Goal: Task Accomplishment & Management: Manage account settings

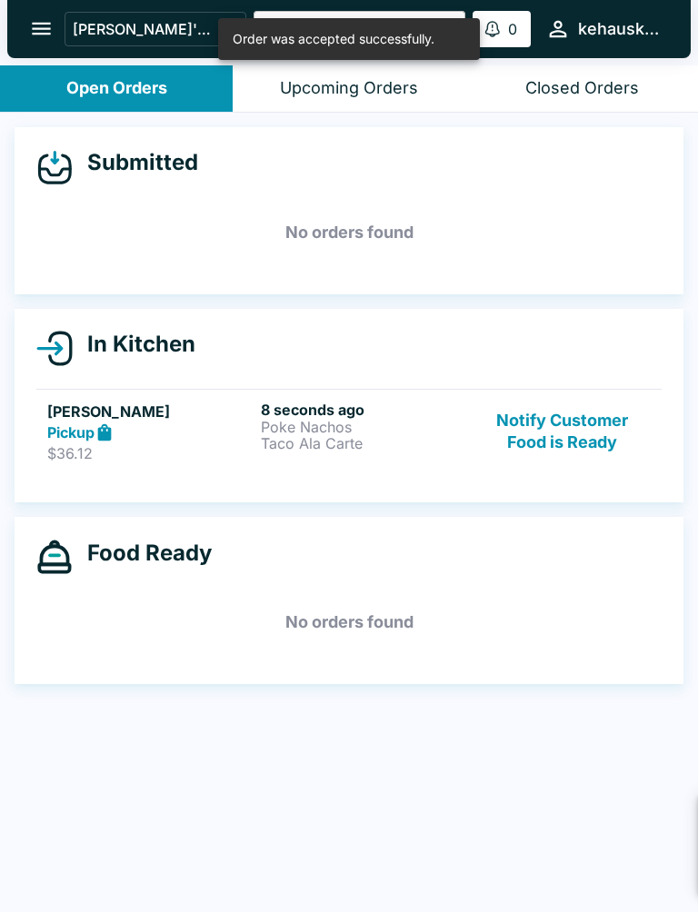
click at [635, 854] on div "New Order: [PERSON_NAME] Pickup / 2 items Click here to review order 10 seconds…" at bounding box center [477, 843] width 403 height 102
click at [310, 424] on p "Poke Nachos" at bounding box center [364, 427] width 206 height 16
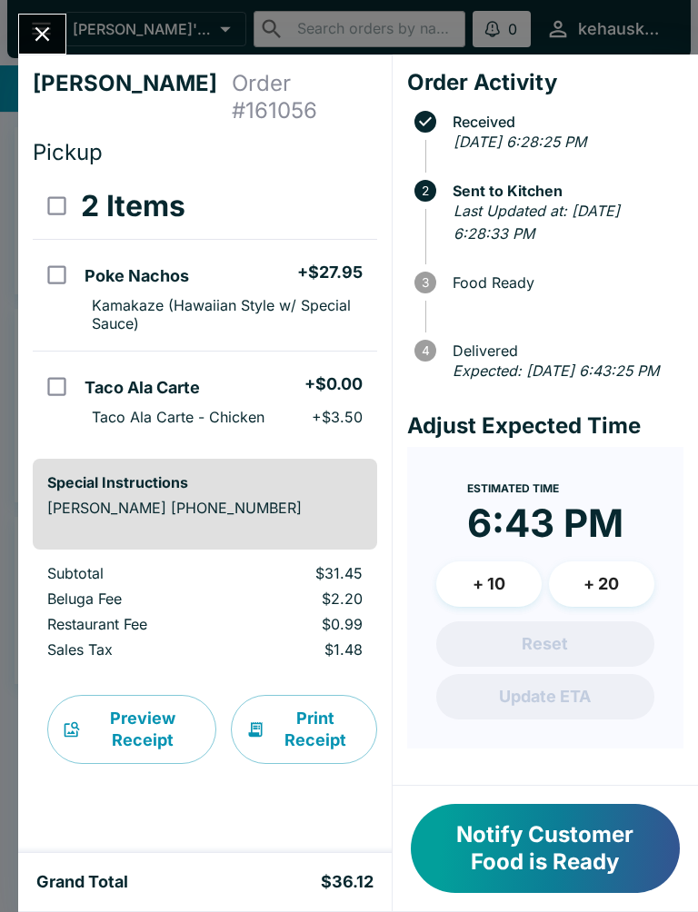
click at [511, 865] on button "Notify Customer Food is Ready" at bounding box center [545, 848] width 269 height 89
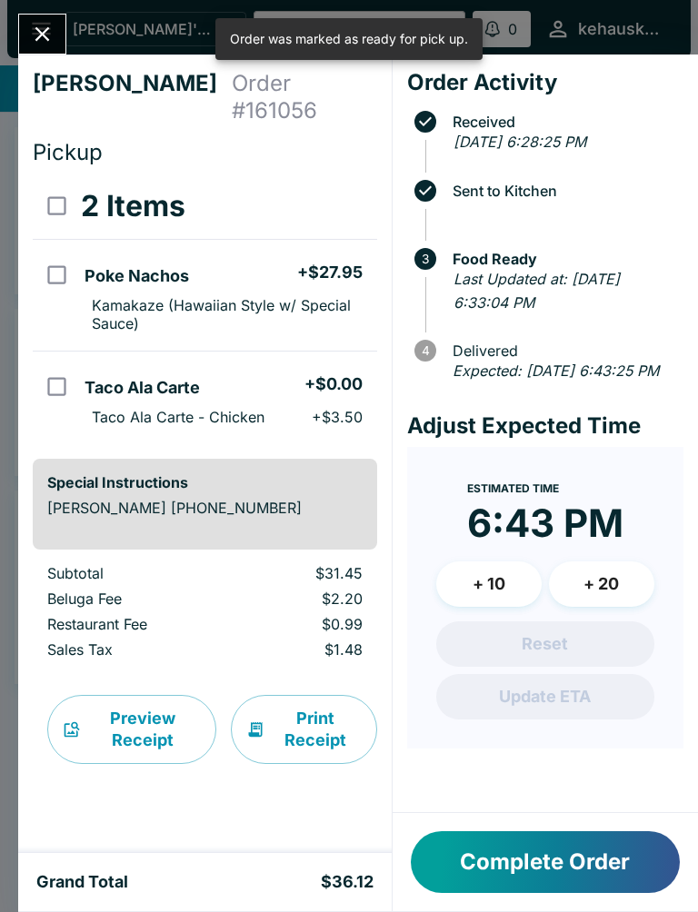
click at [513, 864] on button "Complete Order" at bounding box center [545, 862] width 269 height 62
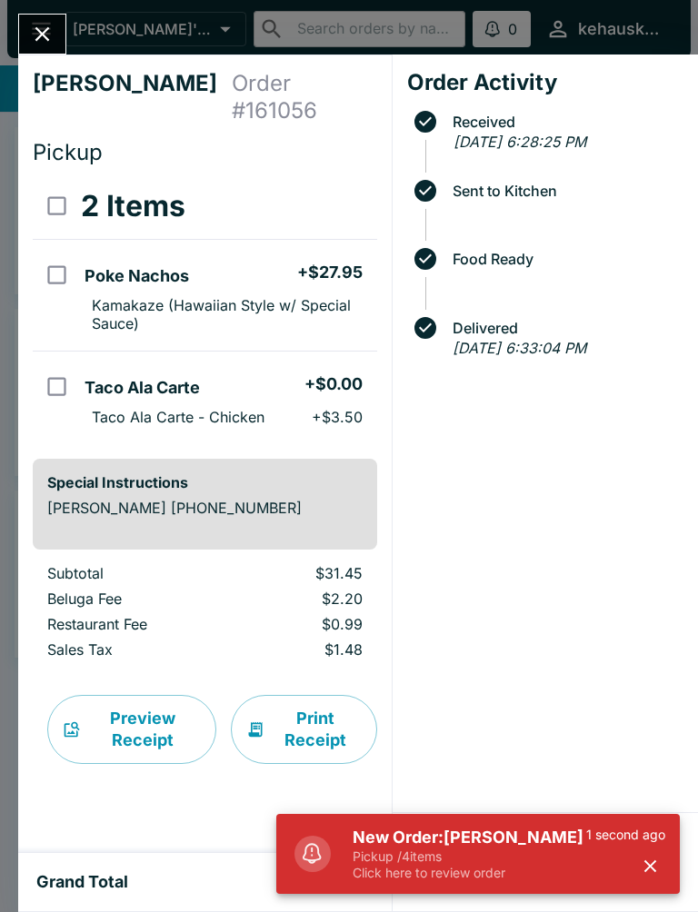
click at [625, 852] on div "1 second ago" at bounding box center [625, 854] width 79 height 55
click at [624, 852] on div "1 second ago" at bounding box center [625, 854] width 79 height 55
click at [644, 852] on button "button" at bounding box center [650, 866] width 30 height 30
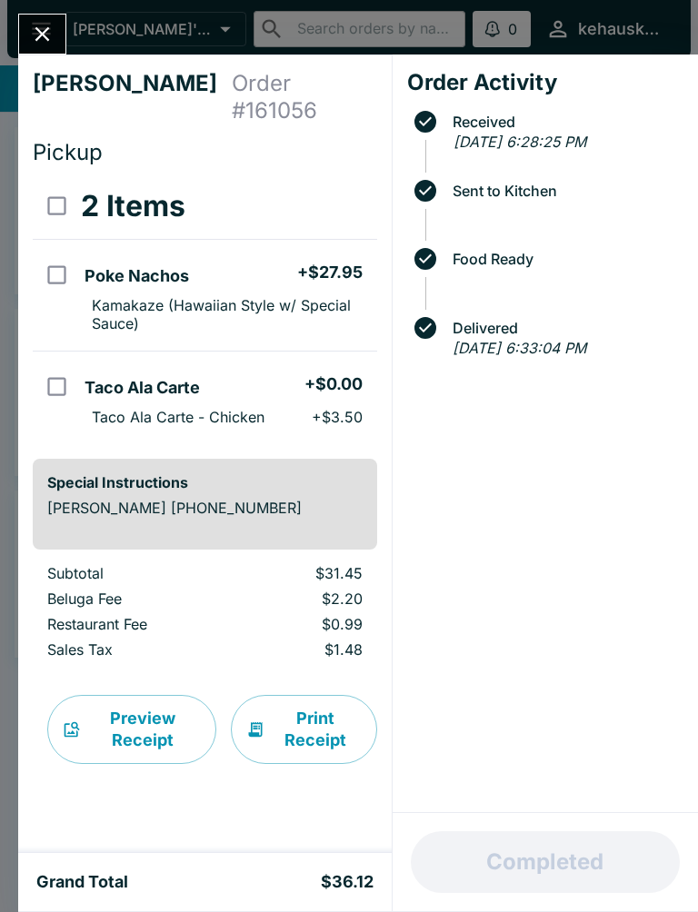
click at [36, 29] on icon "Close" at bounding box center [42, 34] width 15 height 15
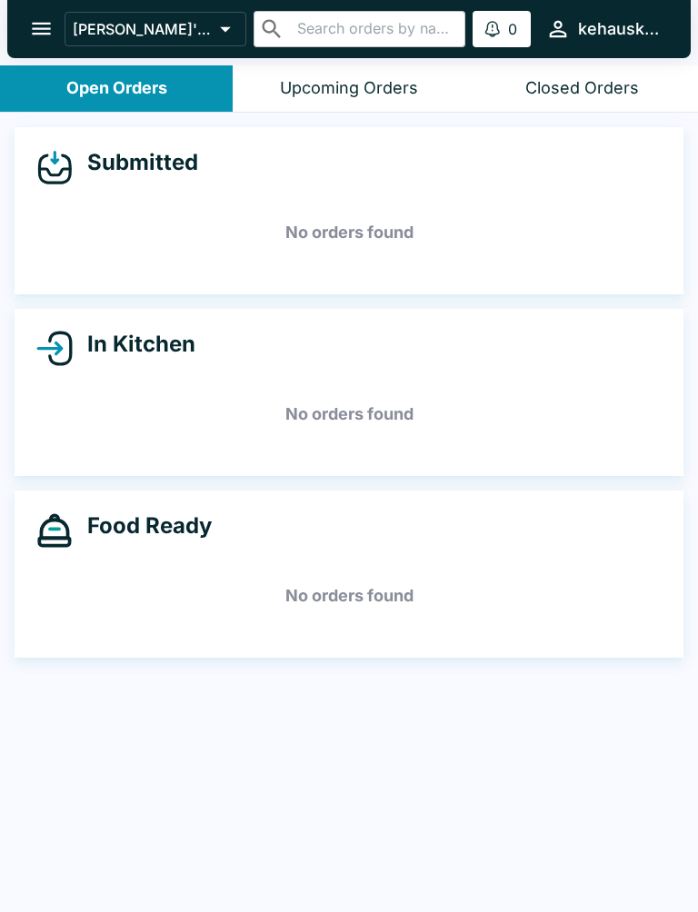
click at [576, 87] on div "Closed Orders" at bounding box center [582, 88] width 114 height 21
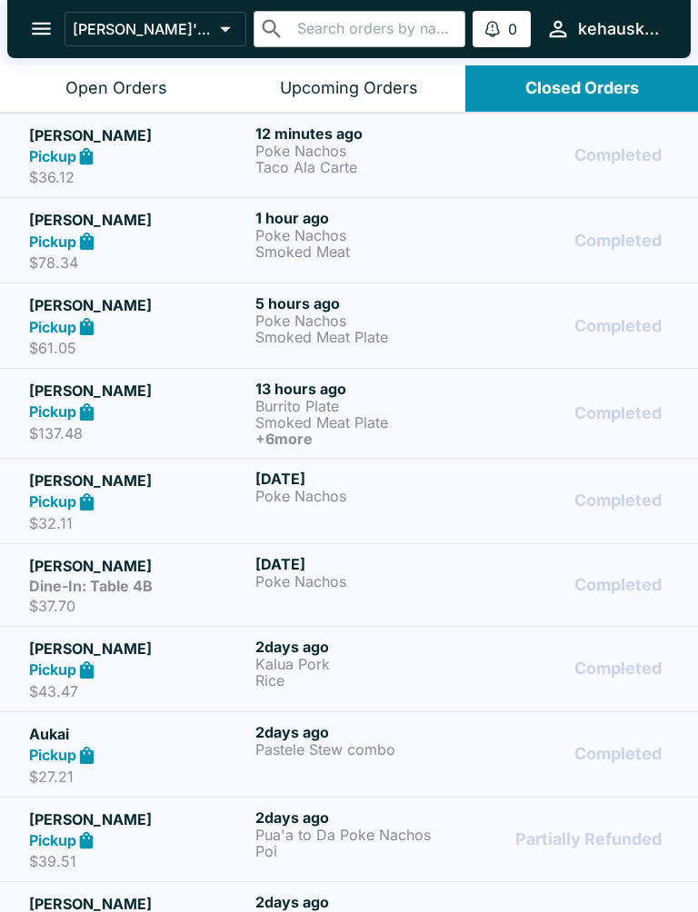
click at [378, 94] on div "Upcoming Orders" at bounding box center [349, 88] width 138 height 21
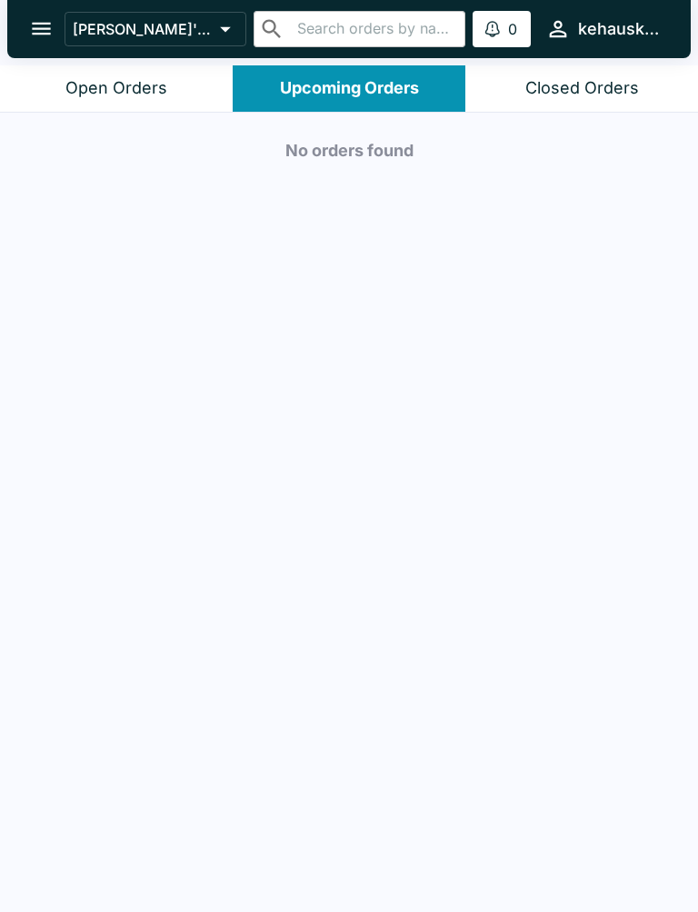
click at [105, 79] on div "Open Orders" at bounding box center [116, 88] width 102 height 21
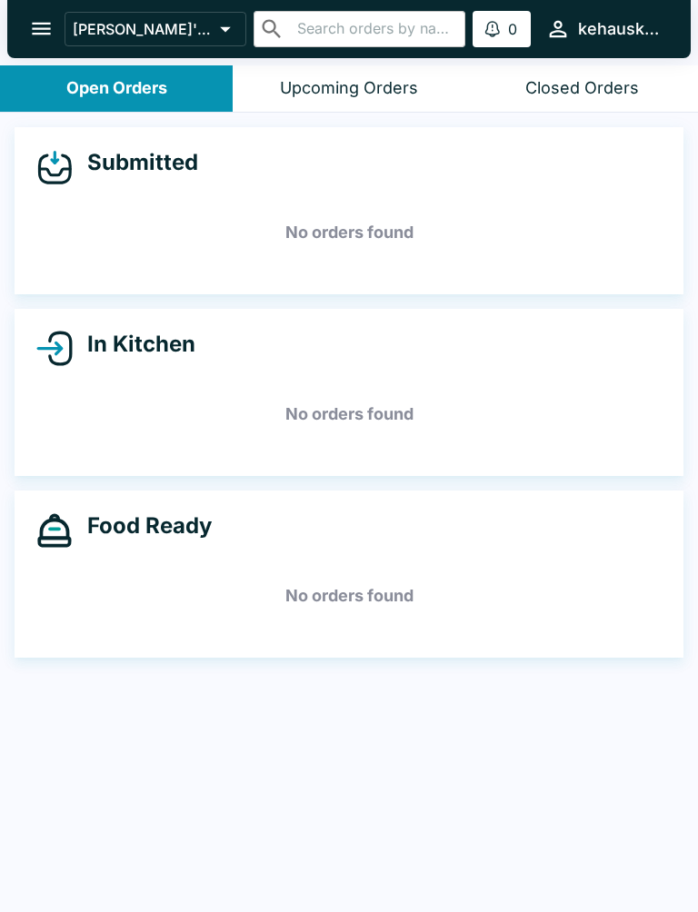
click at [598, 92] on div "Closed Orders" at bounding box center [582, 88] width 114 height 21
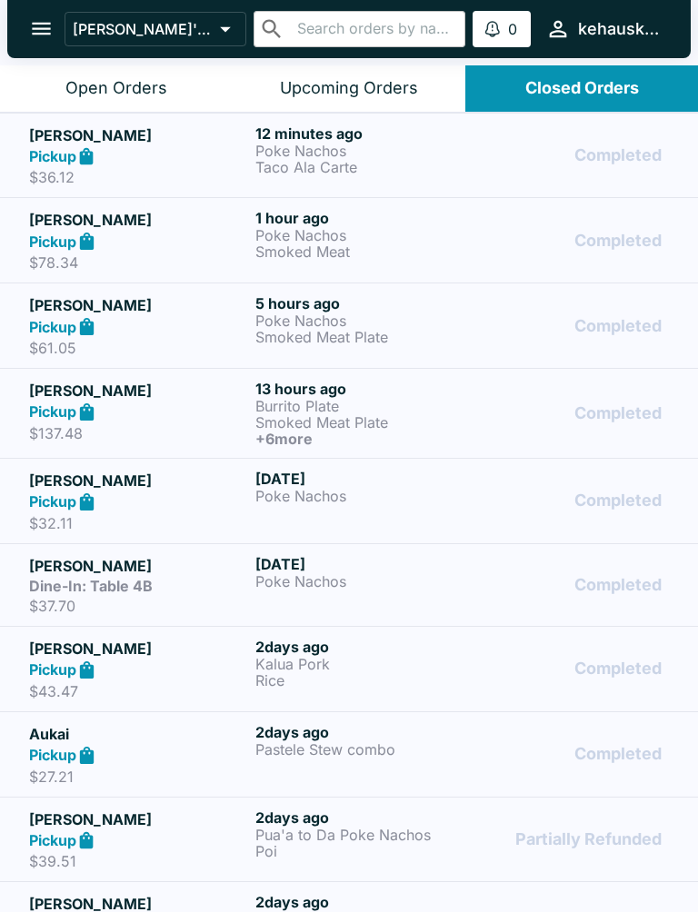
click at [598, 92] on div "Closed Orders" at bounding box center [582, 88] width 114 height 21
click at [84, 94] on div "Open Orders" at bounding box center [116, 88] width 102 height 21
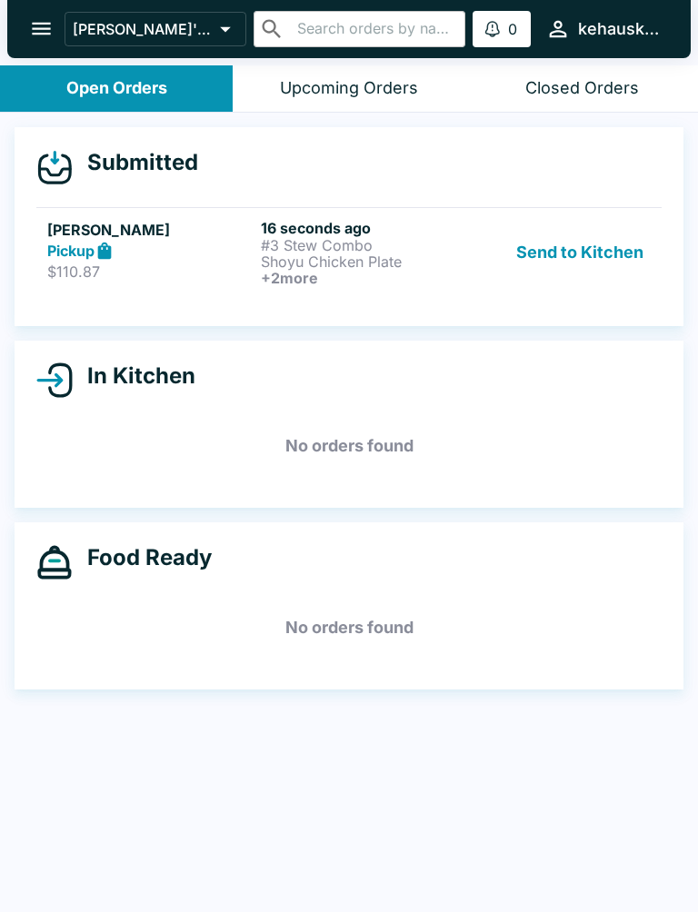
click at [84, 93] on div "Open Orders" at bounding box center [116, 88] width 101 height 21
click at [23, 24] on button "open drawer" at bounding box center [41, 28] width 46 height 46
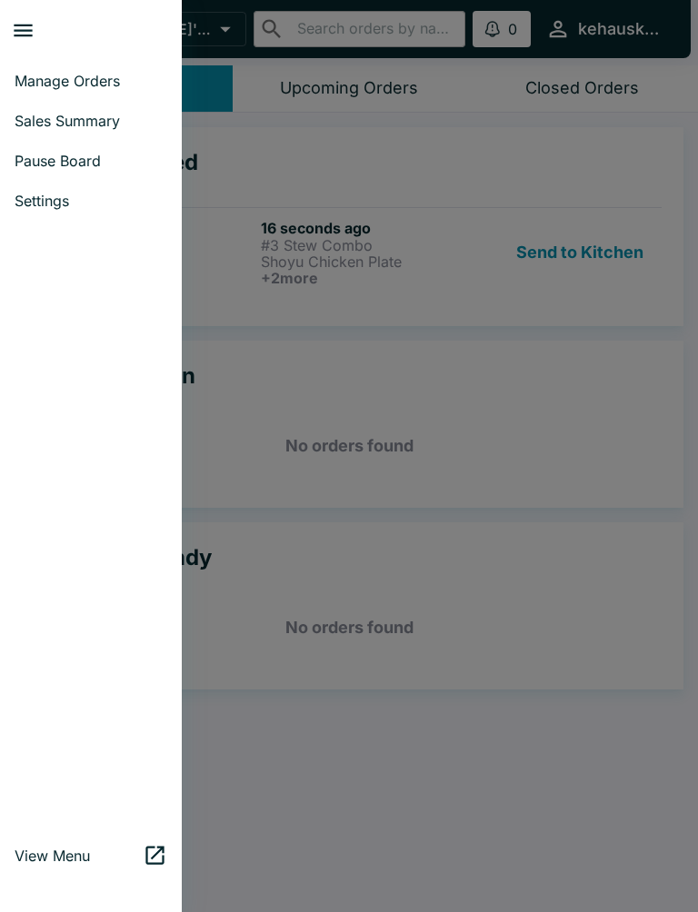
click at [22, 23] on icon "close drawer" at bounding box center [23, 30] width 25 height 25
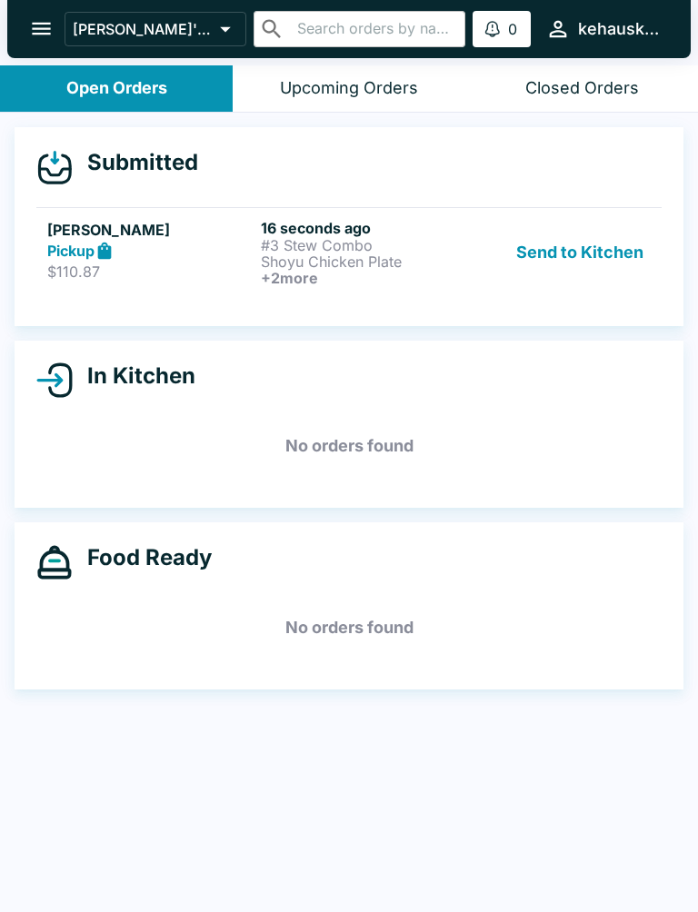
click at [318, 281] on h6 "+ 2 more" at bounding box center [364, 278] width 206 height 16
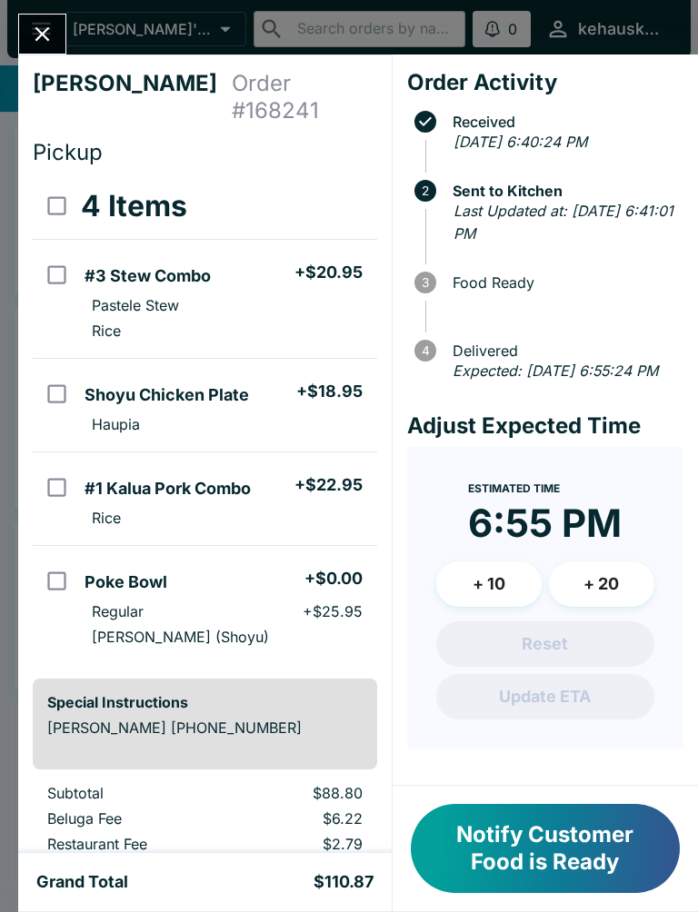
click at [532, 865] on button "Notify Customer Food is Ready" at bounding box center [545, 848] width 269 height 89
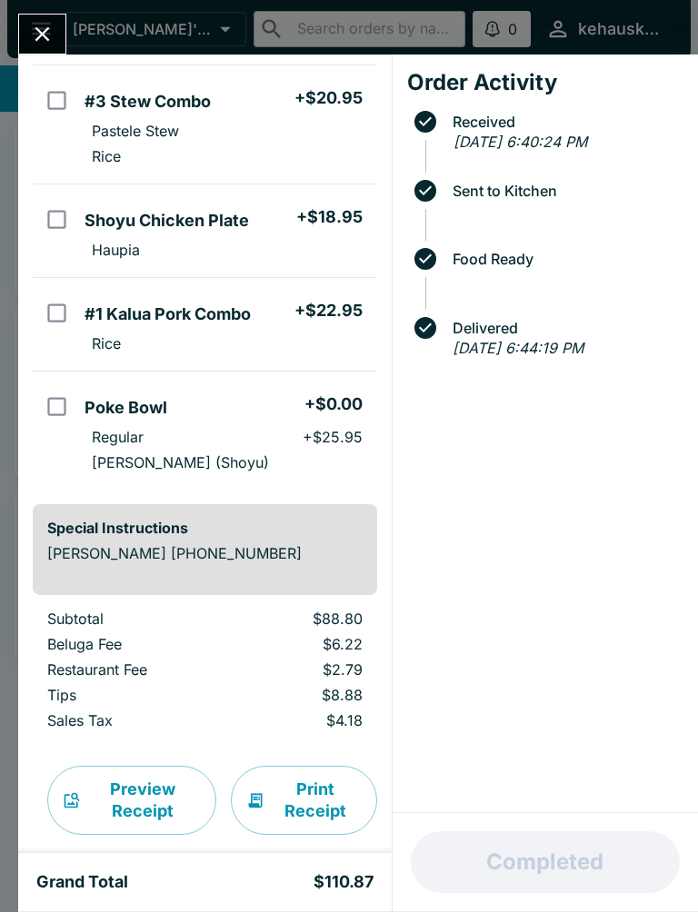
scroll to position [174, 0]
click at [46, 35] on icon "Close" at bounding box center [42, 34] width 25 height 25
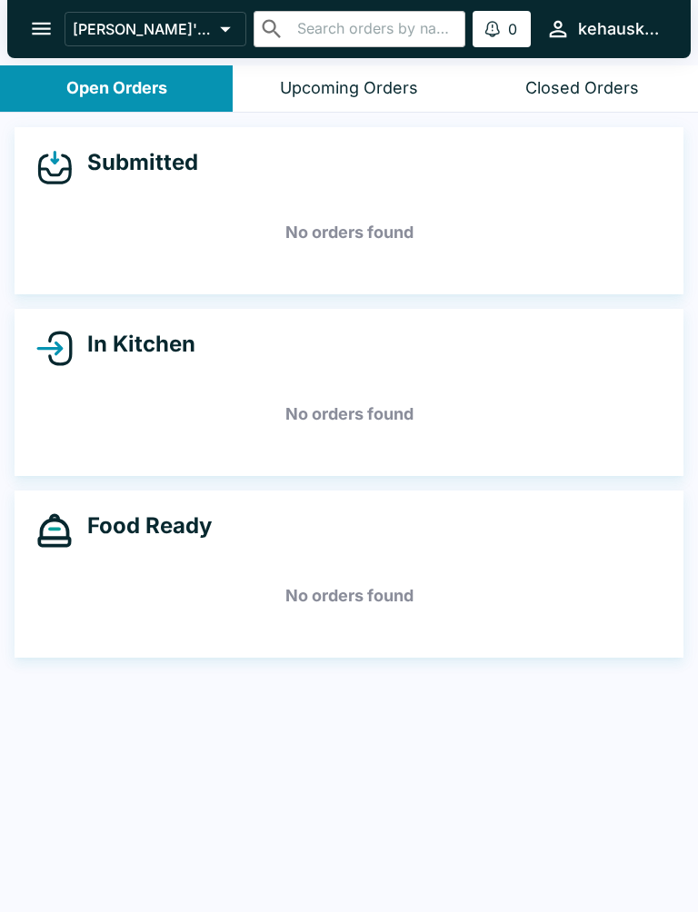
click at [591, 98] on button "Closed Orders" at bounding box center [581, 88] width 233 height 46
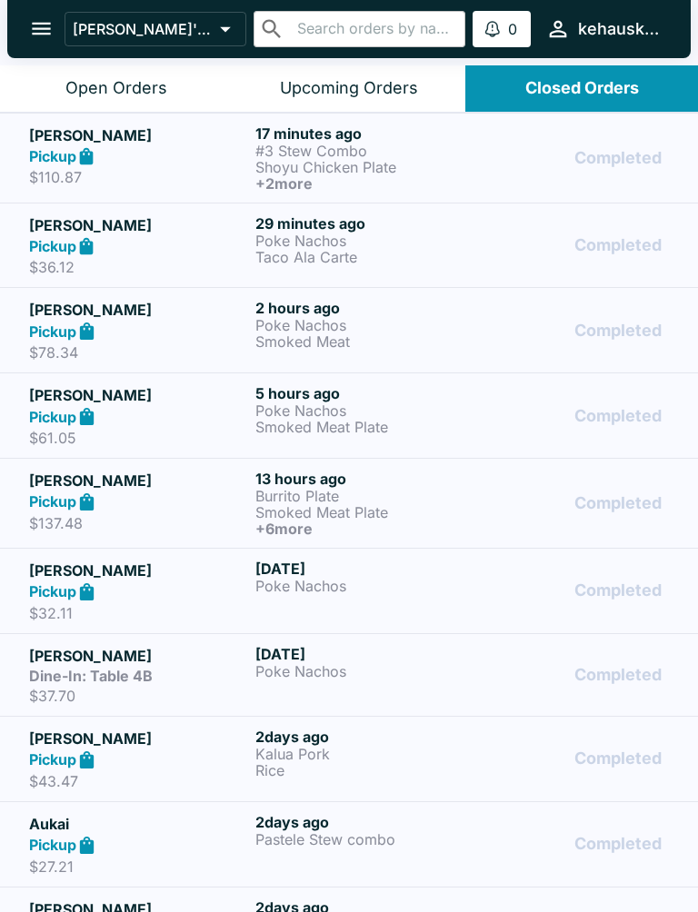
click at [39, 31] on icon "open drawer" at bounding box center [41, 28] width 25 height 25
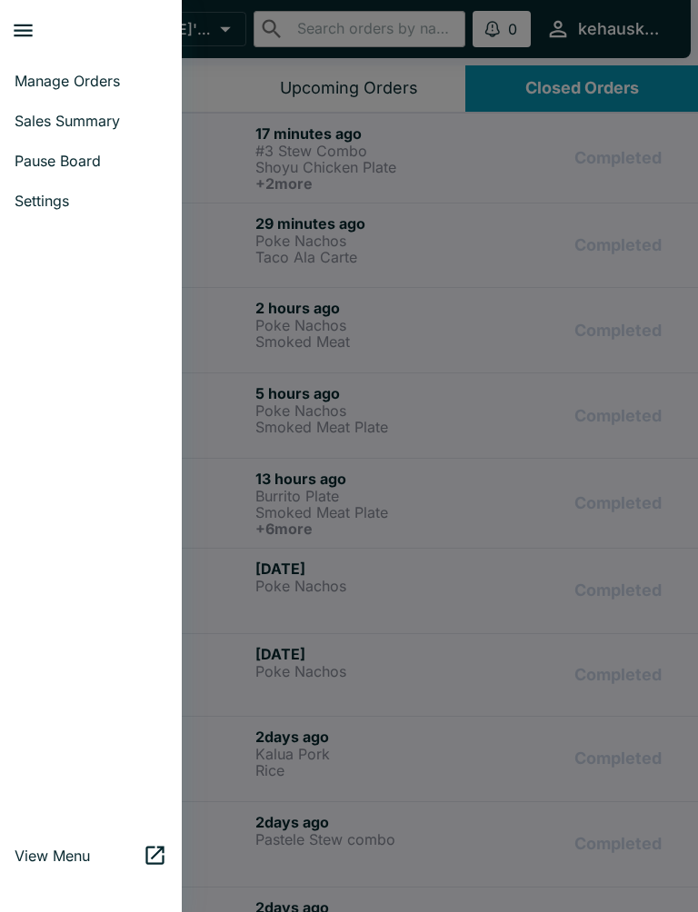
click at [112, 120] on span "Sales Summary" at bounding box center [91, 121] width 153 height 18
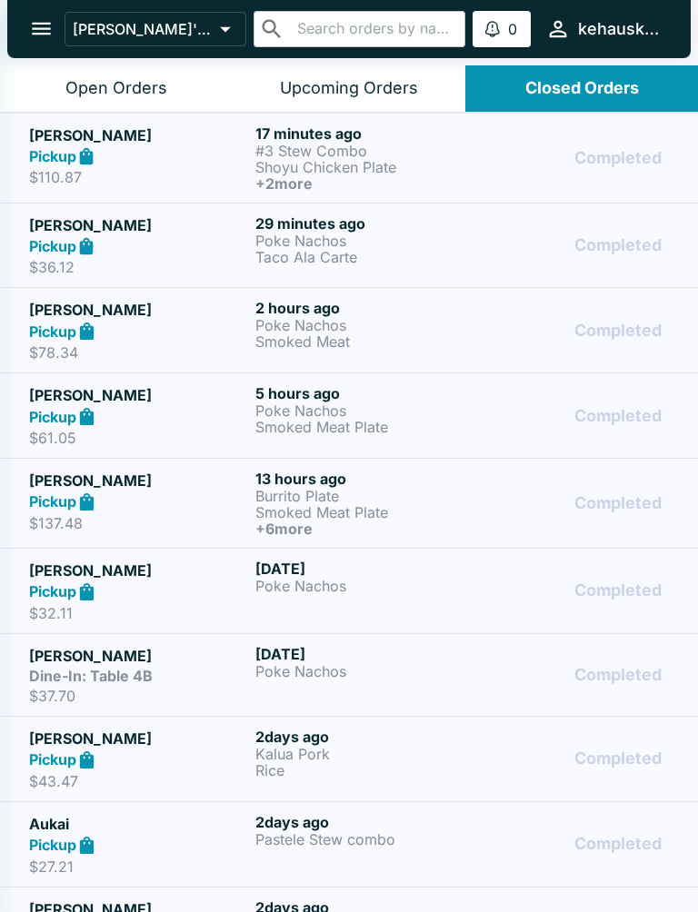
select select "03:00"
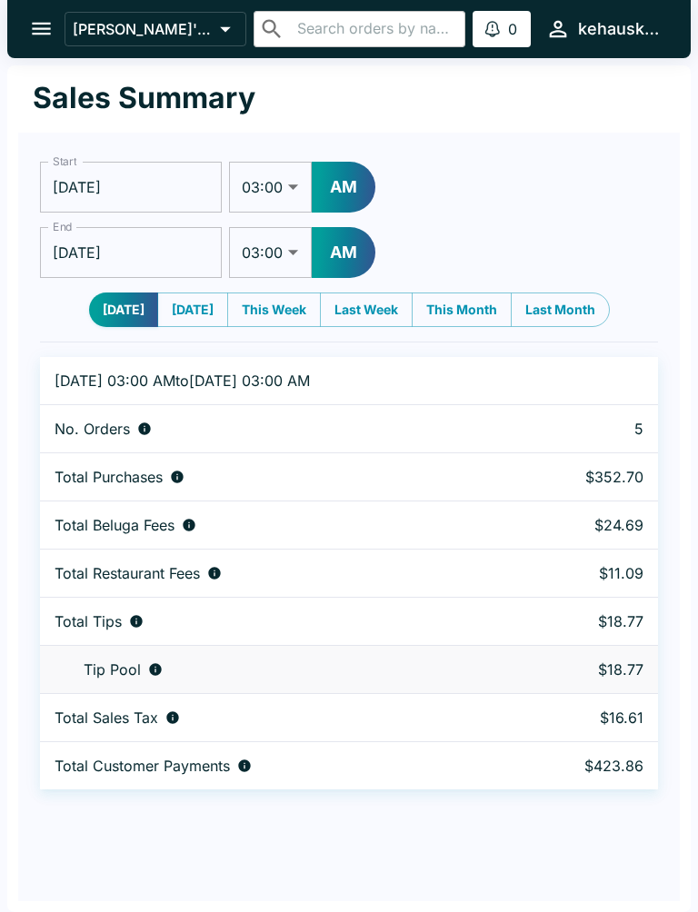
click at [41, 24] on icon "open drawer" at bounding box center [41, 29] width 19 height 13
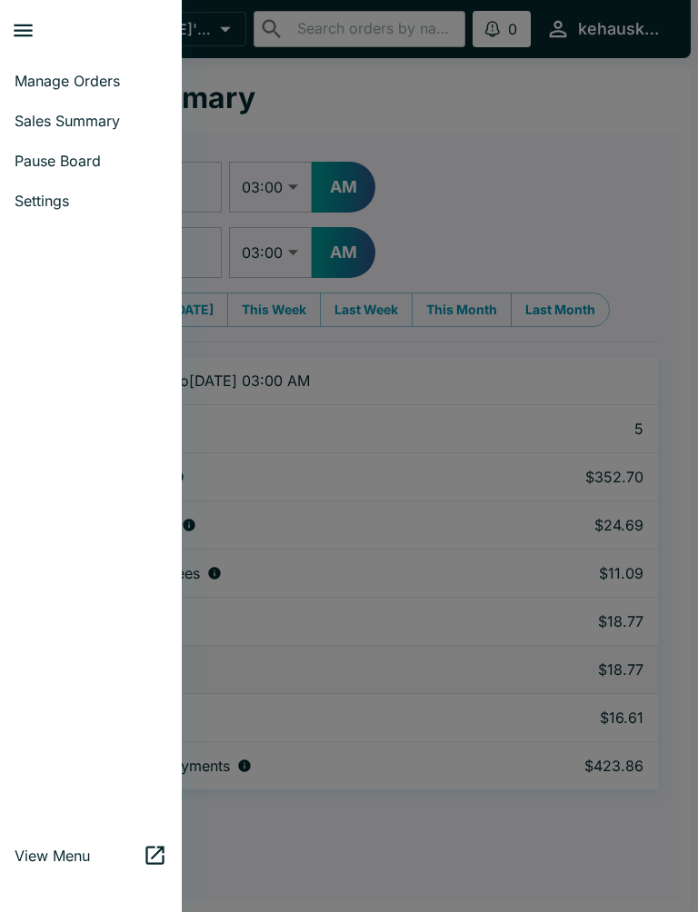
click at [104, 73] on span "Manage Orders" at bounding box center [91, 81] width 153 height 18
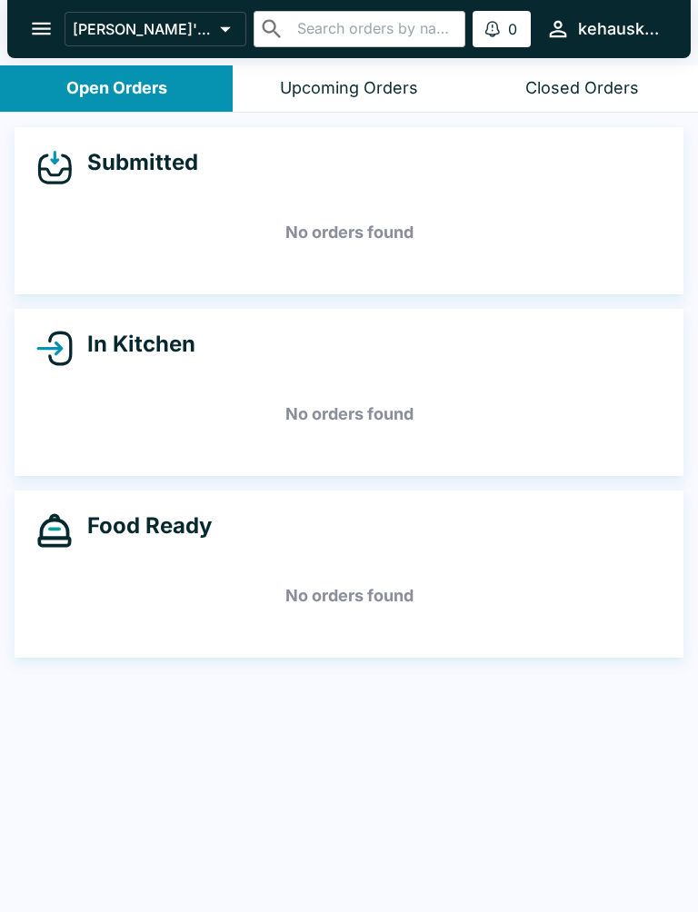
click at [349, 86] on div "Upcoming Orders" at bounding box center [349, 88] width 138 height 21
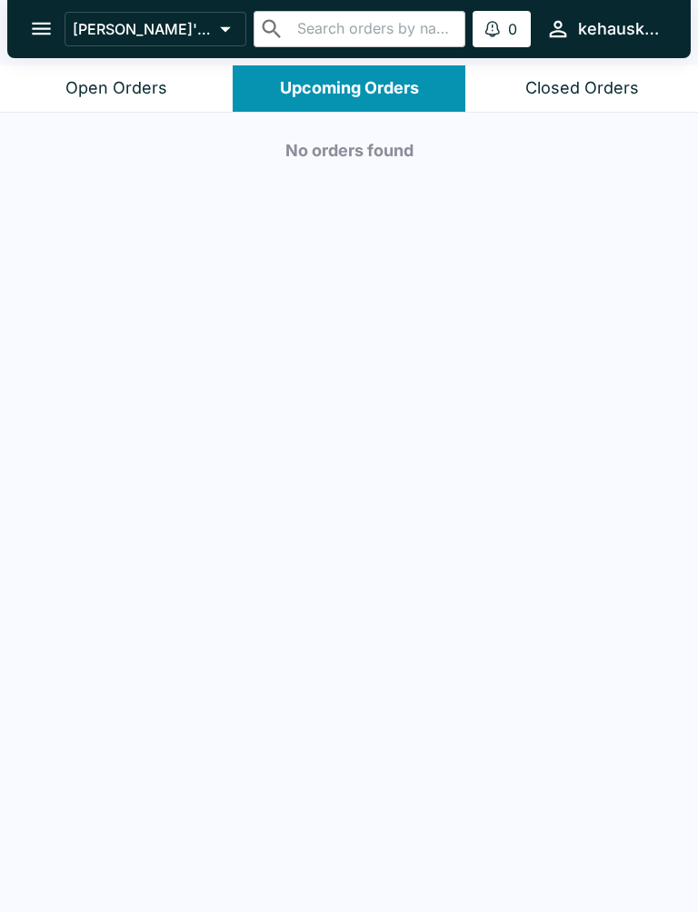
click at [570, 76] on button "Closed Orders" at bounding box center [581, 88] width 233 height 46
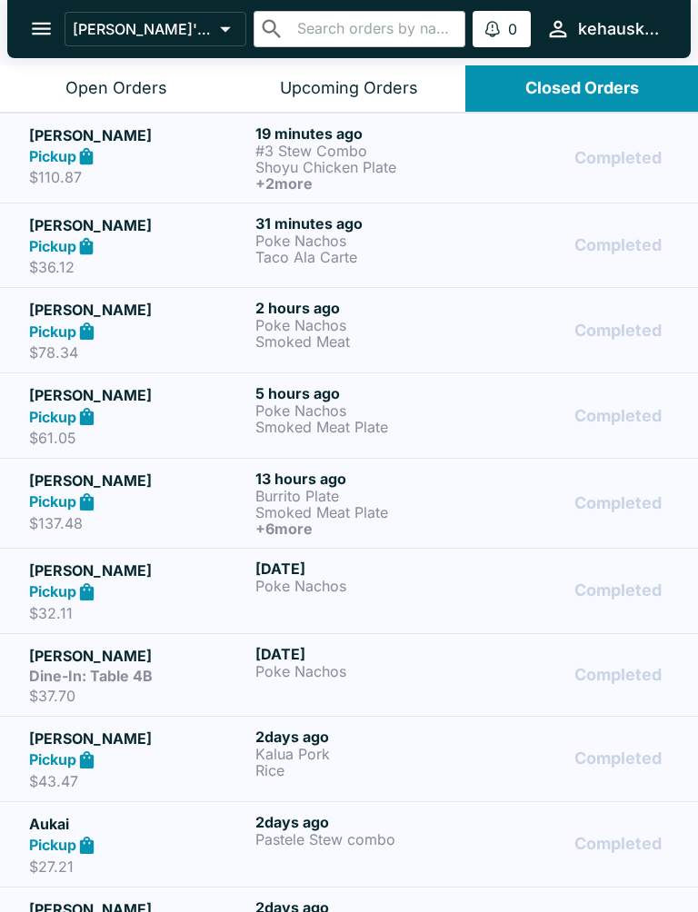
click at [43, 27] on icon "open drawer" at bounding box center [41, 28] width 25 height 25
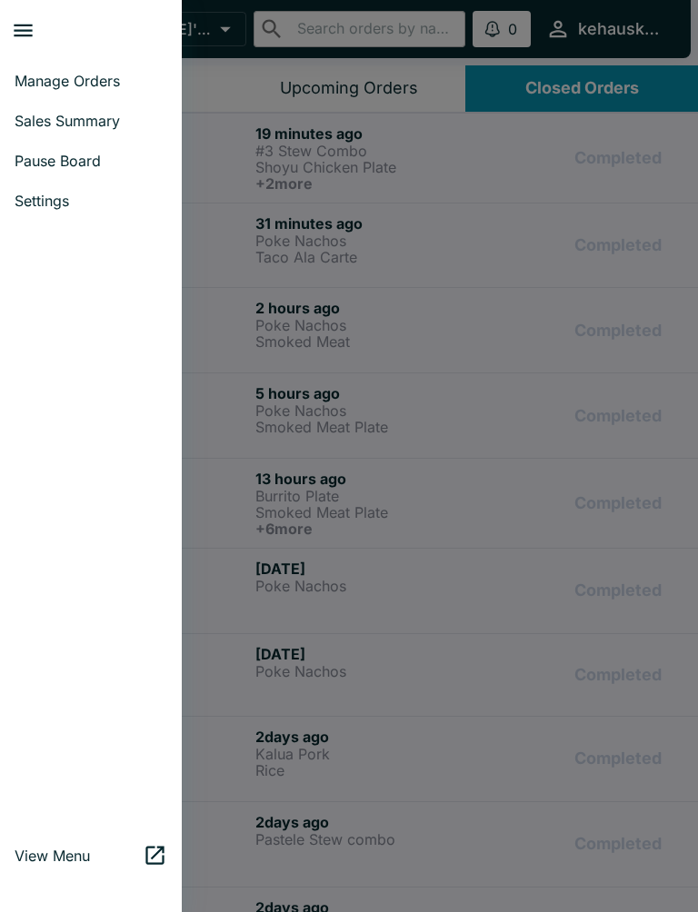
click at [106, 83] on span "Manage Orders" at bounding box center [91, 81] width 153 height 18
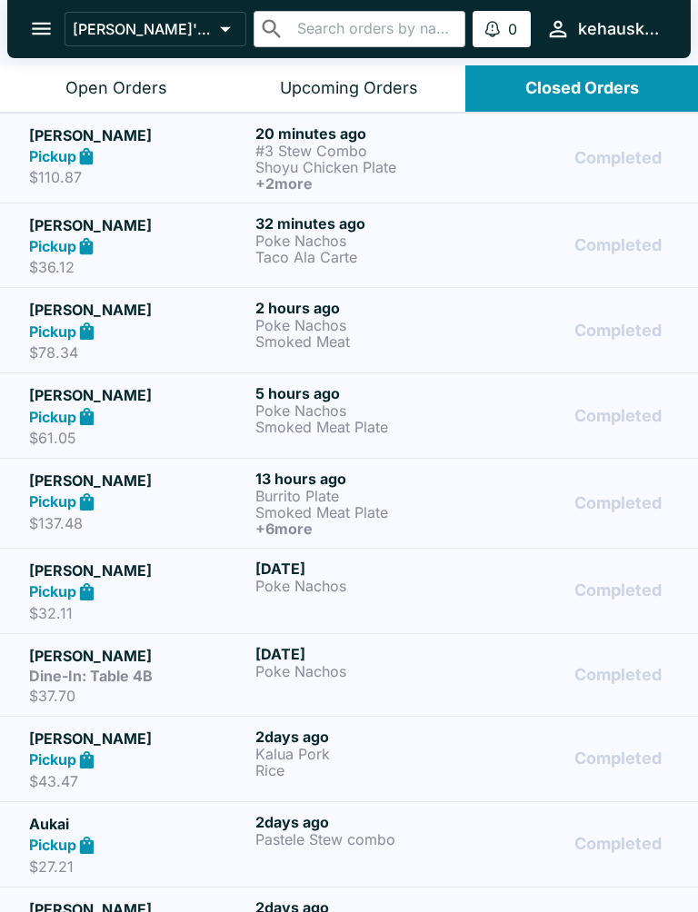
click at [128, 80] on div "Open Orders" at bounding box center [116, 88] width 102 height 21
